Goal: Task Accomplishment & Management: Complete application form

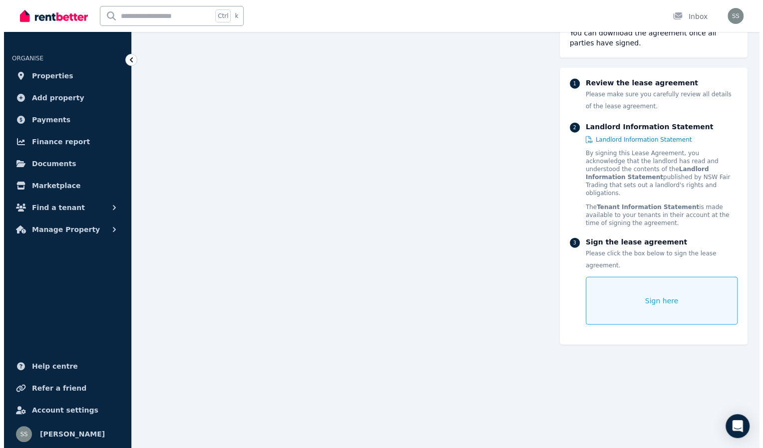
scroll to position [10529, 0]
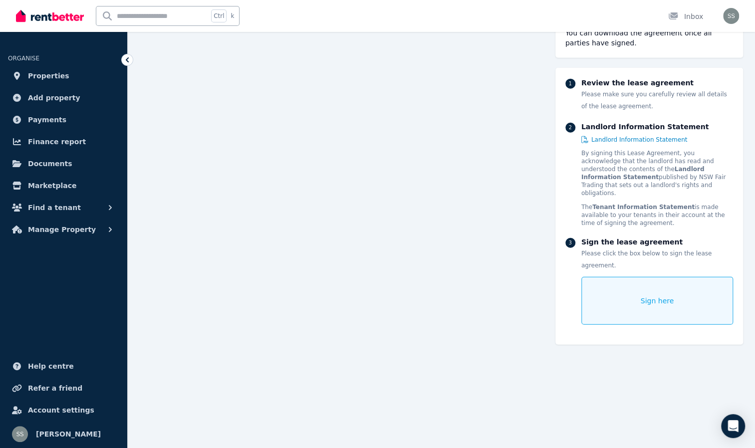
click at [649, 277] on div "Sign here" at bounding box center [658, 301] width 152 height 48
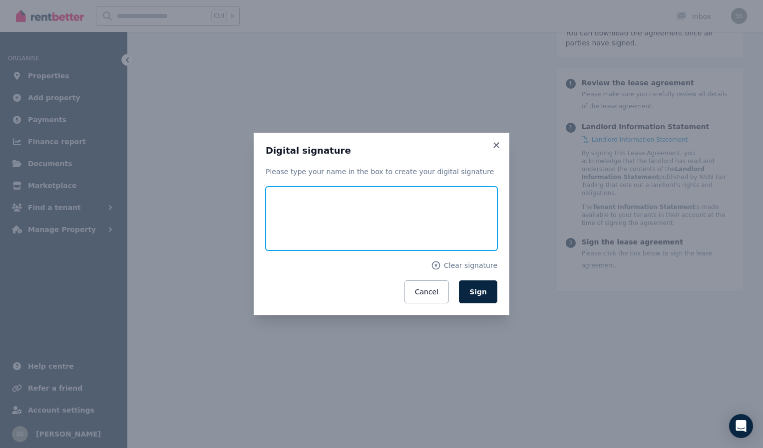
click at [318, 230] on input "text" at bounding box center [382, 219] width 232 height 64
type input "**********"
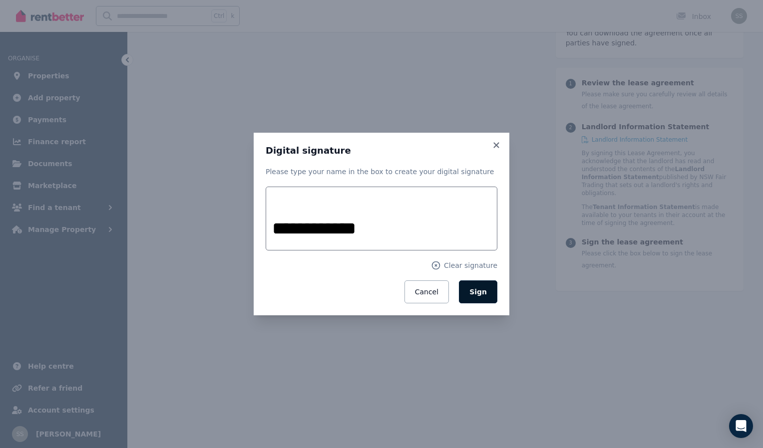
click at [477, 296] on span "Sign" at bounding box center [477, 292] width 17 height 8
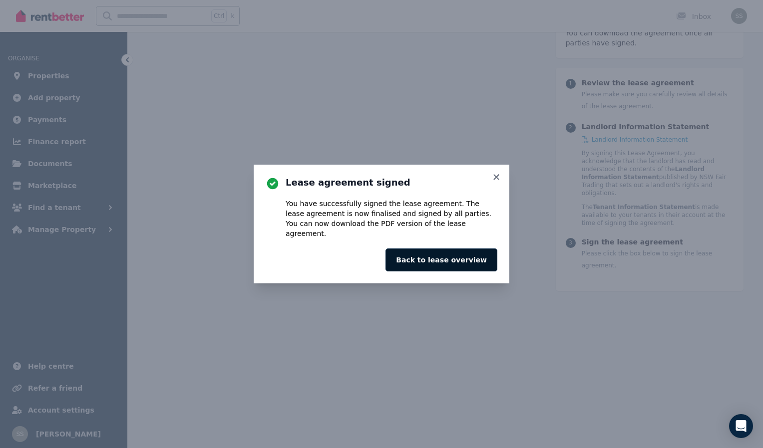
click at [453, 256] on button "Back to lease overview" at bounding box center [441, 260] width 112 height 23
